Goal: Task Accomplishment & Management: Manage account settings

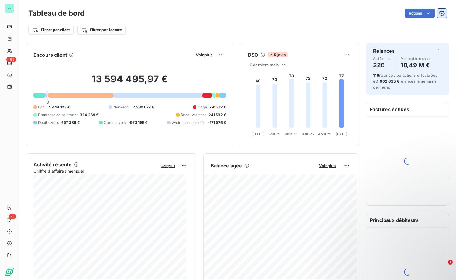
click at [441, 14] on button "button" at bounding box center [441, 13] width 9 height 9
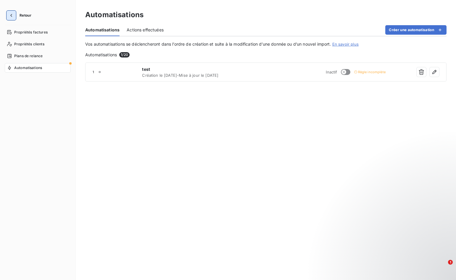
click at [15, 15] on button "button" at bounding box center [11, 15] width 9 height 9
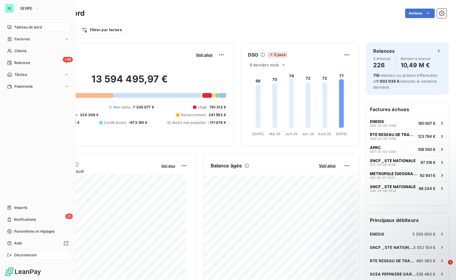
click at [28, 254] on span "Déconnexion" at bounding box center [25, 254] width 23 height 5
